Goal: Task Accomplishment & Management: Manage account settings

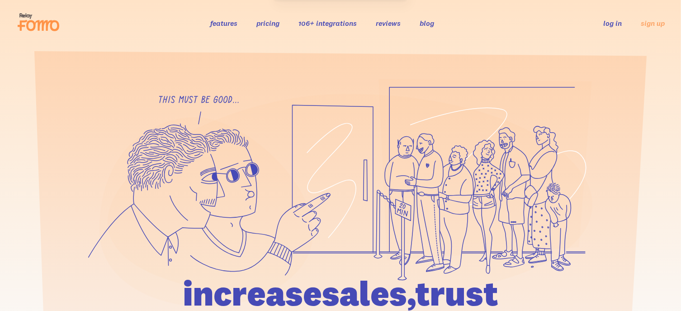
click at [604, 17] on div "features pricing 106+ integrations reviews blog log in sign up log in sign up" at bounding box center [340, 23] width 648 height 24
click at [604, 19] on link "log in" at bounding box center [612, 23] width 19 height 9
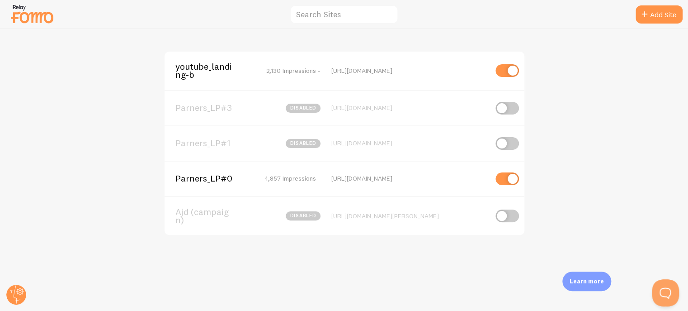
click at [188, 174] on span "Parners_LP#0" at bounding box center [211, 178] width 73 height 8
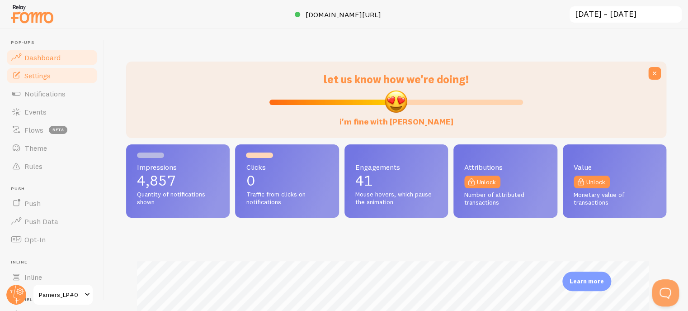
scroll to position [237, 533]
click at [55, 76] on link "Settings" at bounding box center [51, 75] width 93 height 18
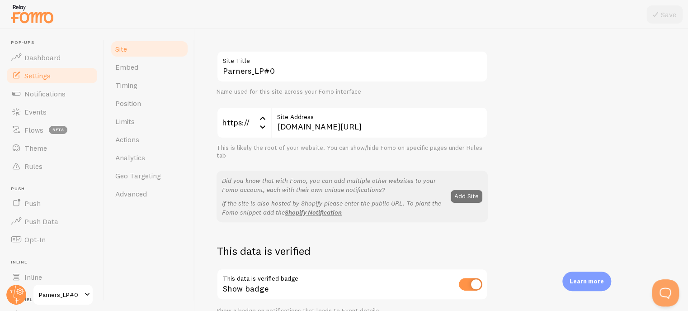
scroll to position [136, 0]
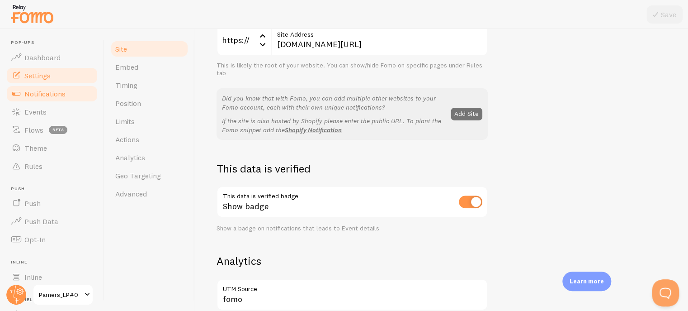
click at [33, 95] on span "Notifications" at bounding box center [44, 93] width 41 height 9
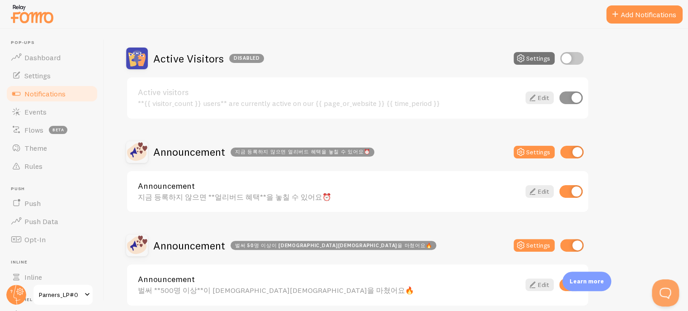
scroll to position [90, 0]
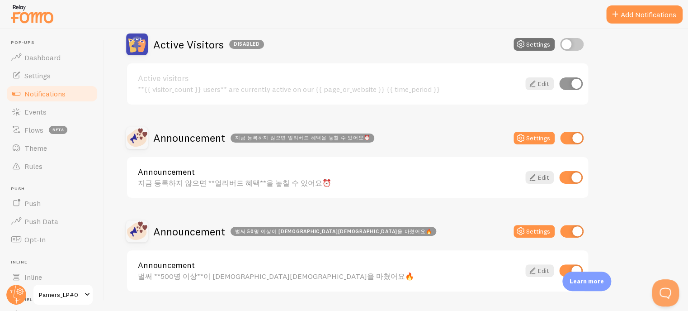
drag, startPoint x: 395, startPoint y: 91, endPoint x: 394, endPoint y: 161, distance: 69.6
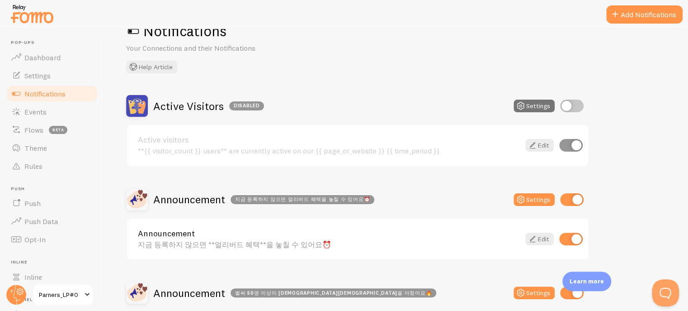
scroll to position [0, 0]
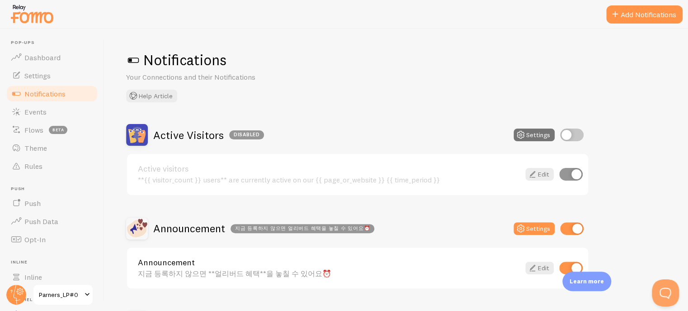
click at [365, 95] on div "Notifications Your Connections and their Notifications Help Article" at bounding box center [396, 77] width 540 height 52
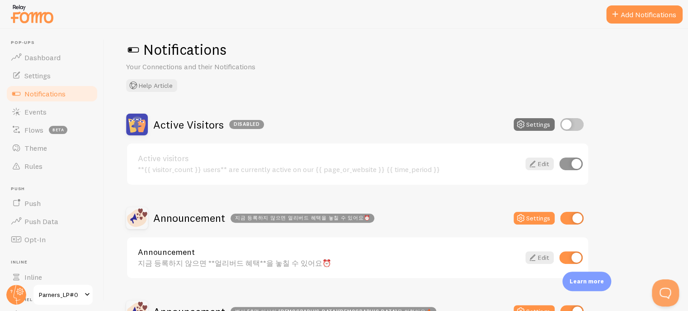
scroll to position [101, 0]
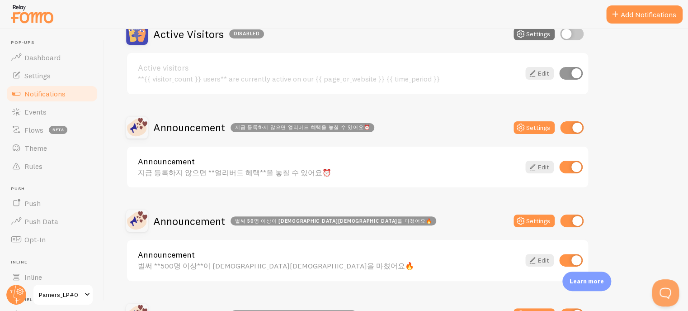
click at [541, 33] on button "Settings" at bounding box center [534, 34] width 41 height 13
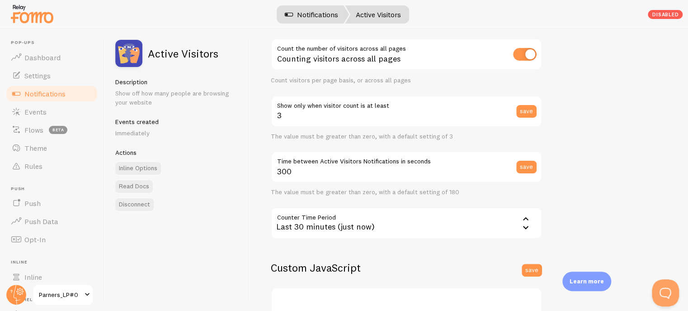
scroll to position [76, 0]
